Goal: Transaction & Acquisition: Purchase product/service

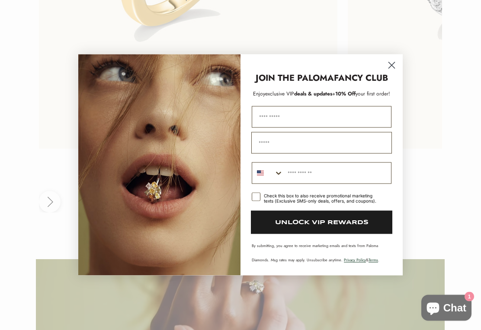
scroll to position [2008, 0]
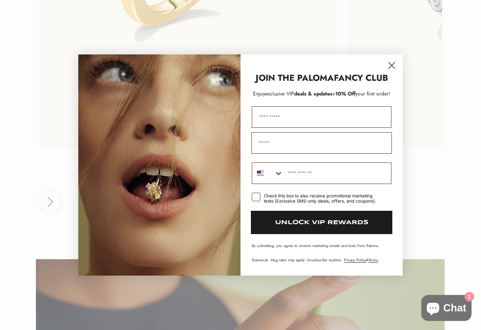
click at [397, 68] on circle "Close dialog" at bounding box center [391, 65] width 14 height 14
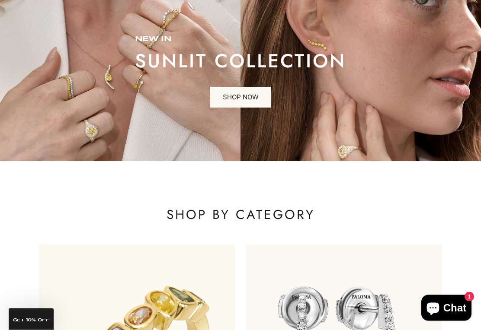
scroll to position [0, 0]
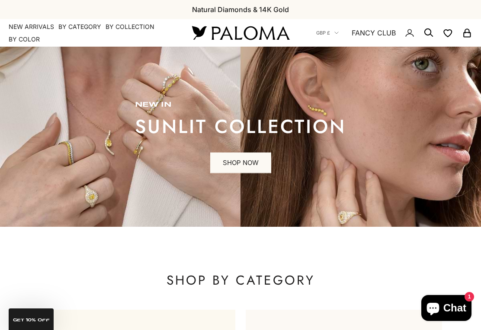
click at [246, 159] on link "SHOP NOW" at bounding box center [240, 163] width 61 height 21
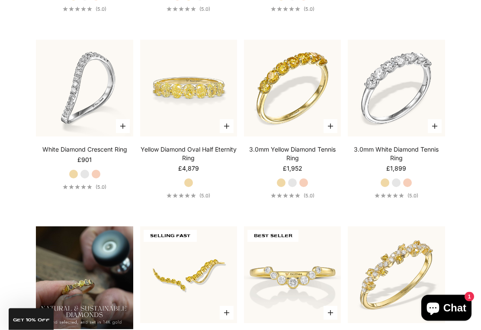
scroll to position [408, 0]
click at [383, 136] on img at bounding box center [396, 87] width 97 height 97
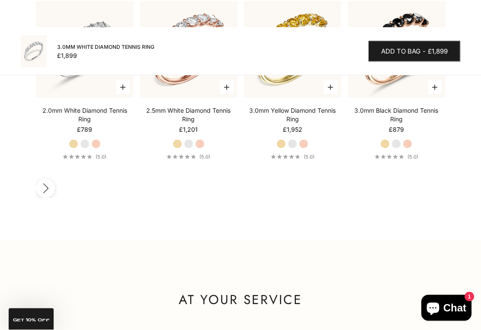
scroll to position [1217, 0]
